Goal: Transaction & Acquisition: Purchase product/service

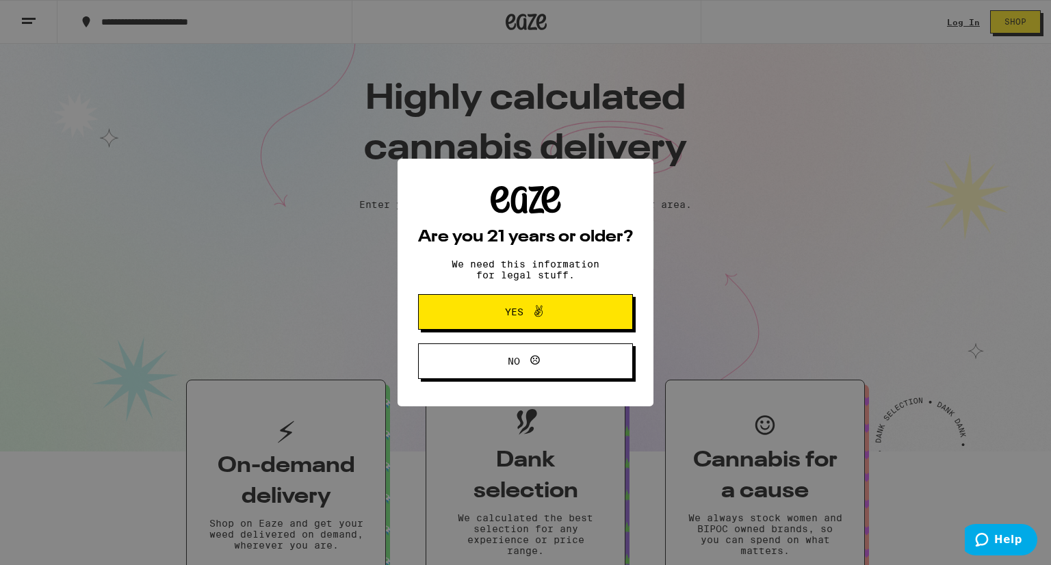
click at [527, 246] on h2 "Are you 21 years or older?" at bounding box center [525, 237] width 215 height 16
click at [525, 309] on span at bounding box center [534, 312] width 23 height 18
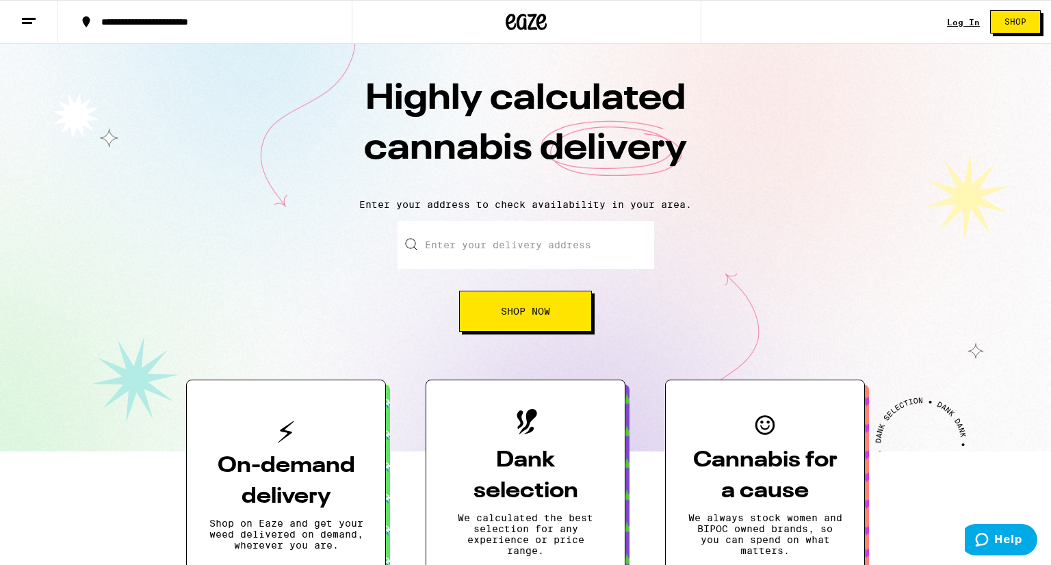
click at [525, 309] on span "Shop Now" at bounding box center [525, 312] width 49 height 10
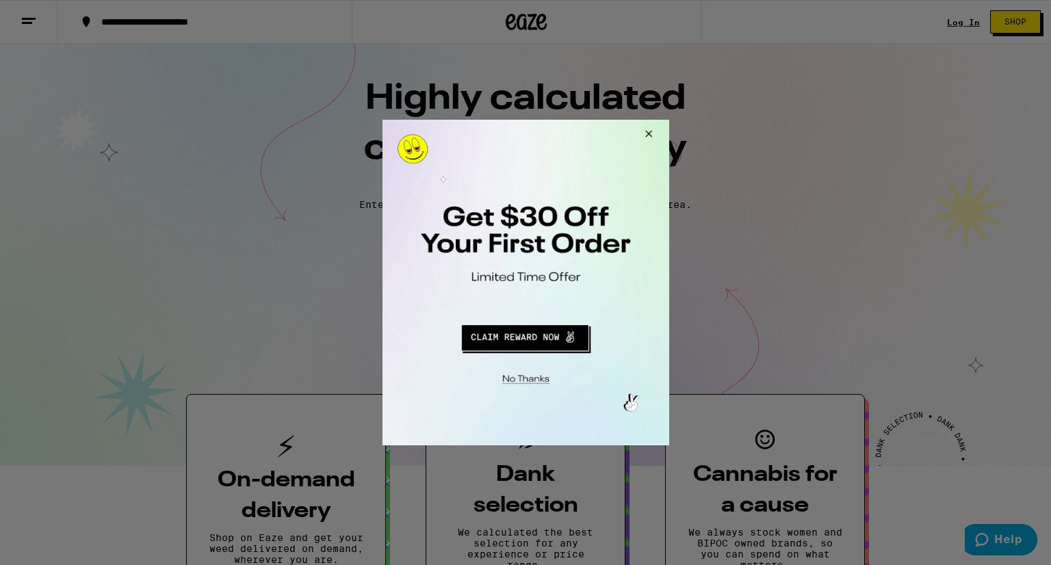
click at [653, 134] on button "Close Modal" at bounding box center [645, 136] width 37 height 33
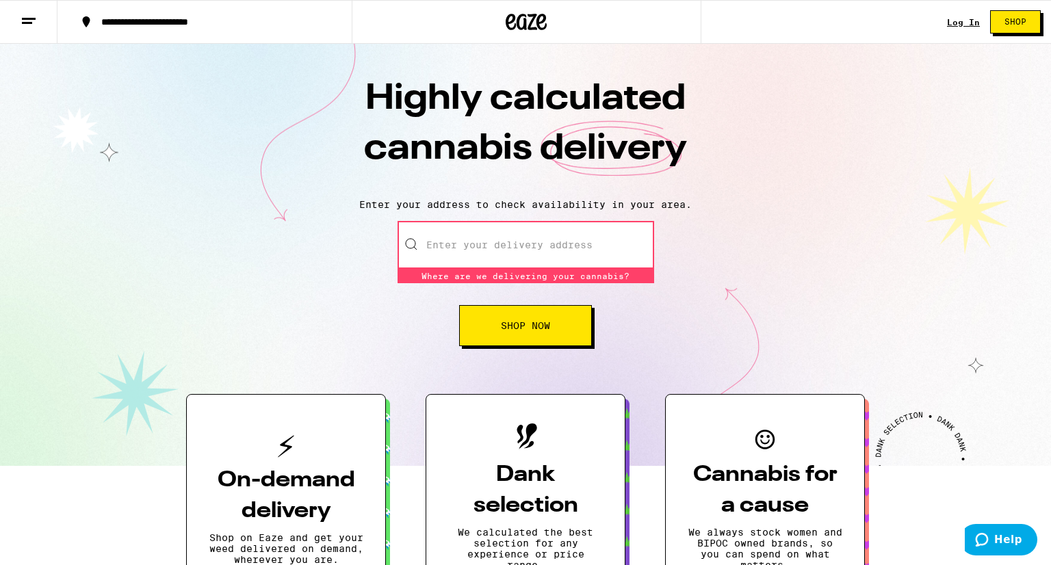
click at [575, 247] on input "Enter your delivery address" at bounding box center [526, 245] width 257 height 48
type input "[STREET_ADDRESS]"
type input "Apt 138"
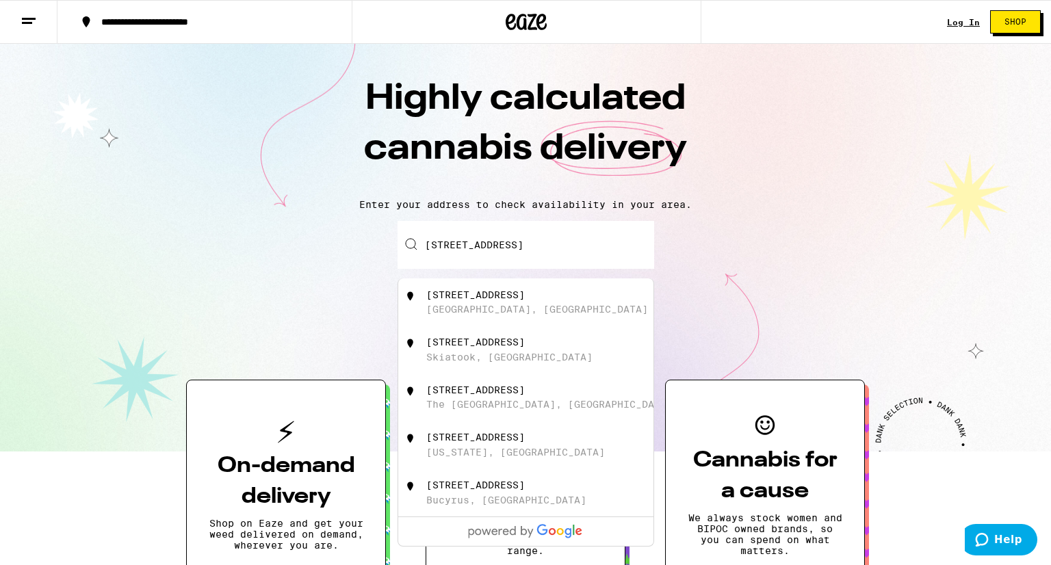
click at [525, 300] on div "[STREET_ADDRESS]" at bounding box center [475, 294] width 99 height 11
type input "[STREET_ADDRESS]"
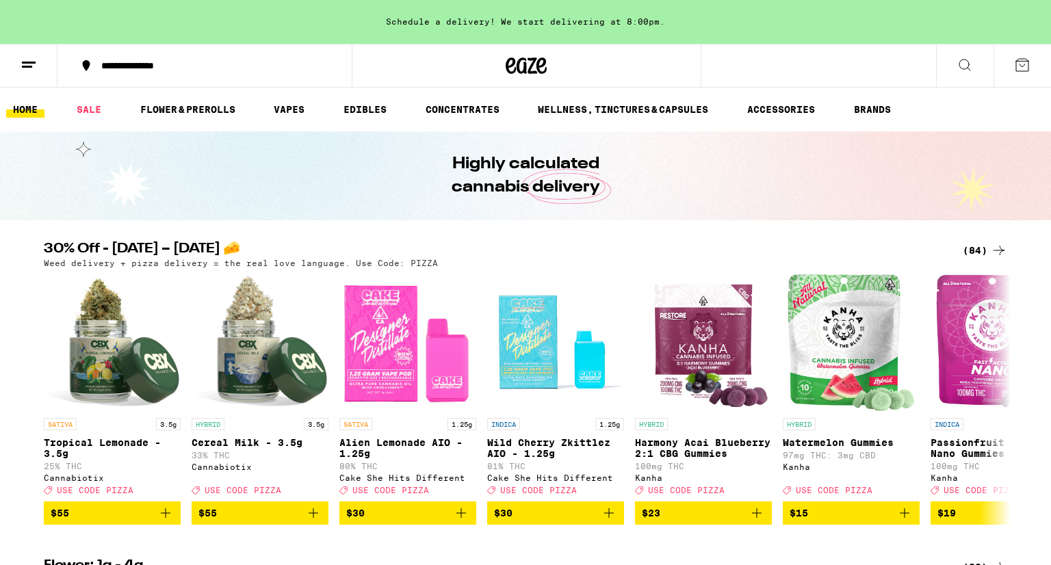
click at [525, 337] on img "Open page for Wild Cherry Zkittlez AIO - 1.25g from Cake She Hits Different" at bounding box center [555, 342] width 137 height 137
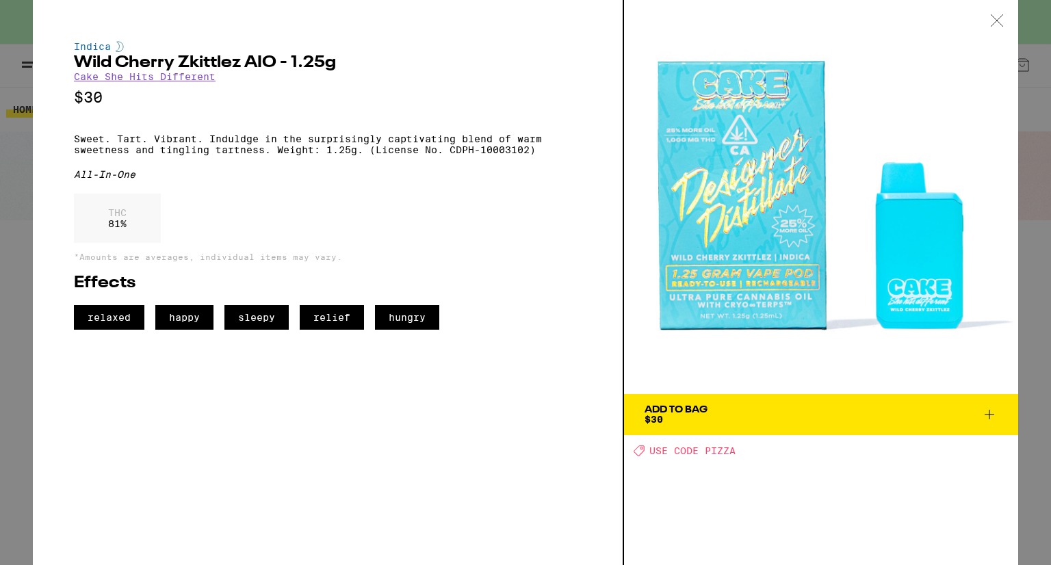
click at [996, 25] on icon at bounding box center [997, 20] width 14 height 12
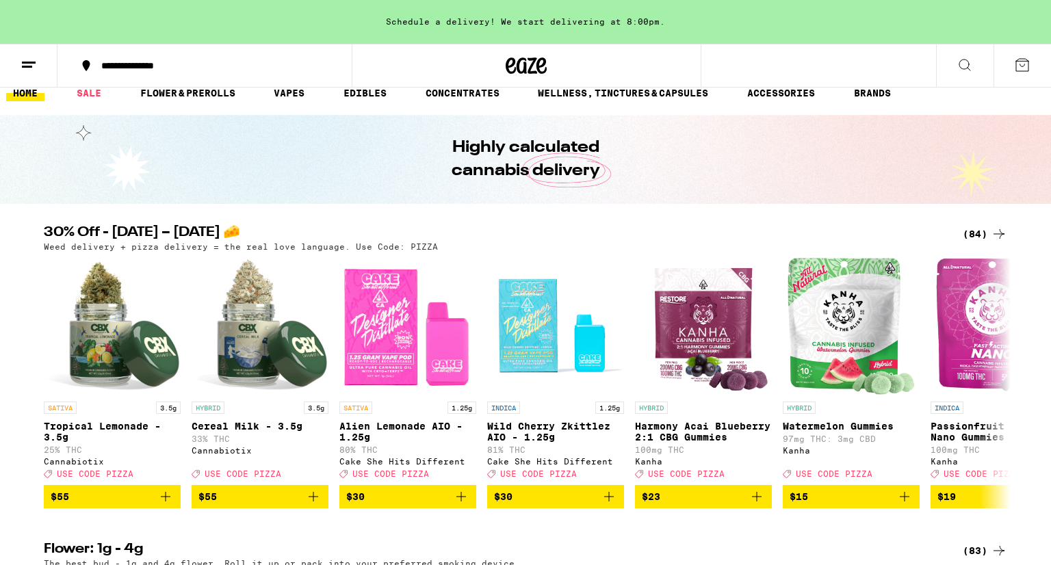
scroll to position [14, 0]
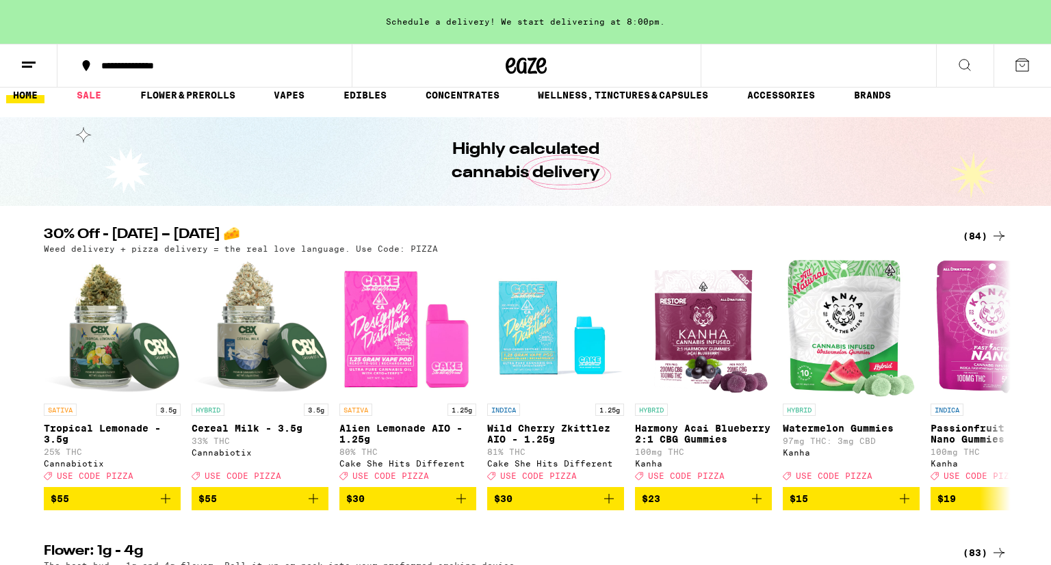
click at [958, 62] on icon at bounding box center [965, 65] width 16 height 16
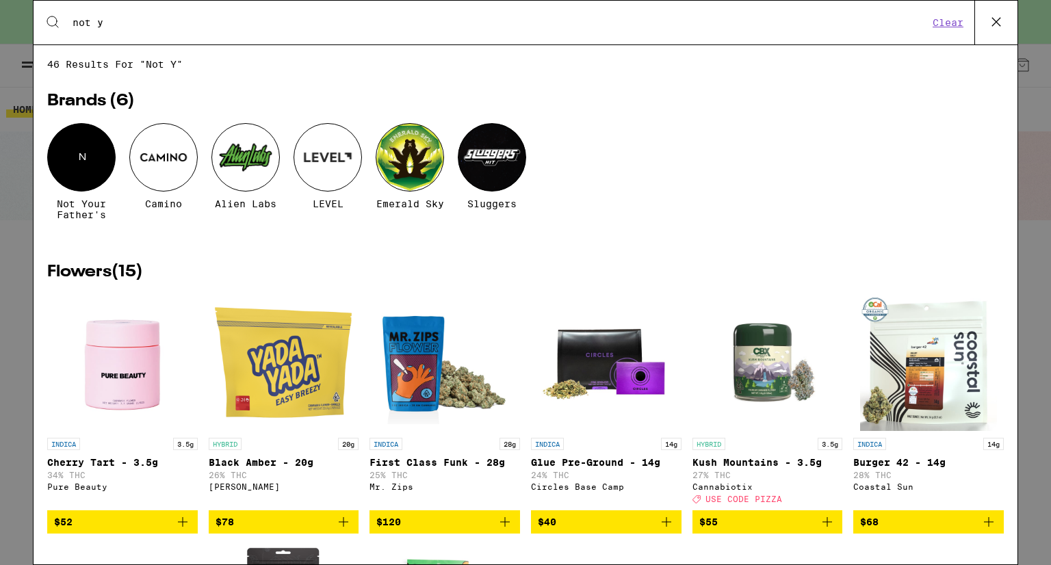
type input "not y"
click at [75, 148] on div "N" at bounding box center [81, 157] width 68 height 68
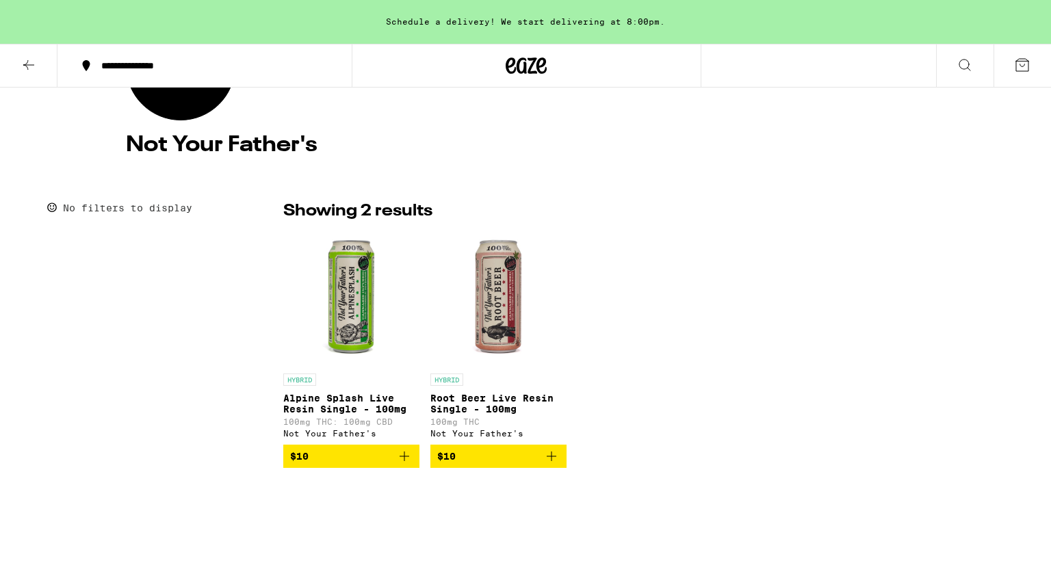
scroll to position [218, 0]
